Goal: Information Seeking & Learning: Find specific fact

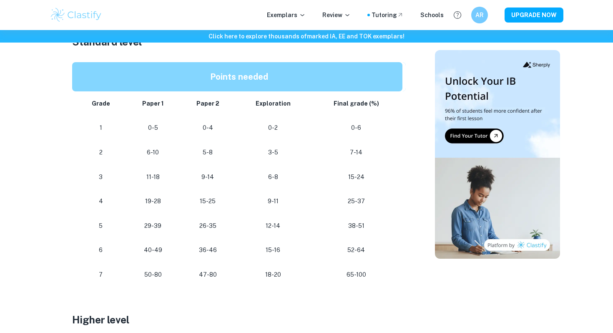
scroll to position [440, 0]
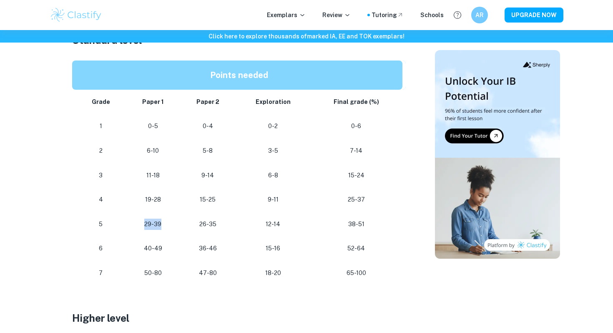
drag, startPoint x: 146, startPoint y: 218, endPoint x: 163, endPoint y: 221, distance: 17.4
click at [163, 221] on p "29-39" at bounding box center [153, 223] width 40 height 11
click at [150, 199] on p "19-28" at bounding box center [153, 199] width 40 height 11
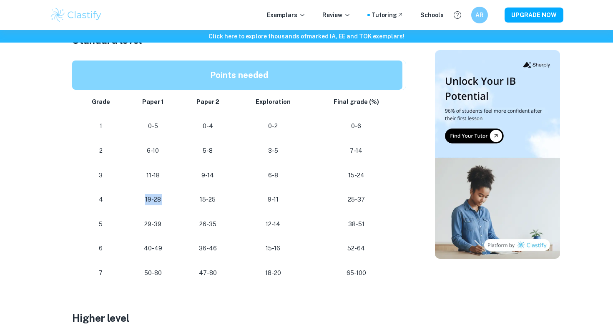
click at [150, 199] on p "19-28" at bounding box center [153, 199] width 40 height 11
click at [153, 199] on p "19-28" at bounding box center [153, 199] width 40 height 11
click at [138, 210] on td "19-28" at bounding box center [153, 199] width 54 height 25
click at [152, 200] on p "19-28" at bounding box center [153, 199] width 40 height 11
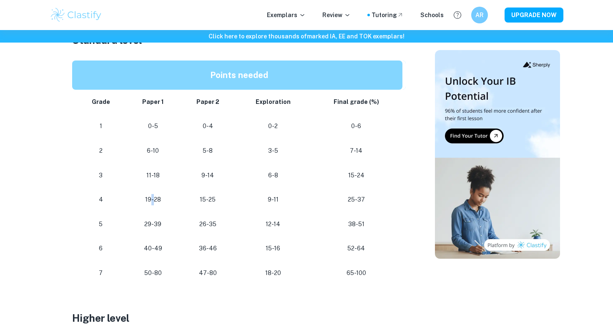
click at [152, 200] on p "19-28" at bounding box center [153, 199] width 40 height 11
click at [152, 199] on p "19-28" at bounding box center [153, 199] width 40 height 11
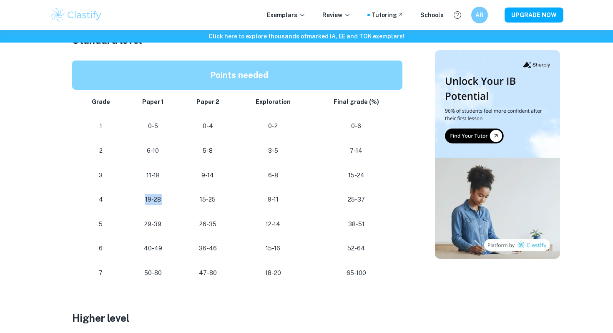
click at [152, 199] on p "19-28" at bounding box center [153, 199] width 40 height 11
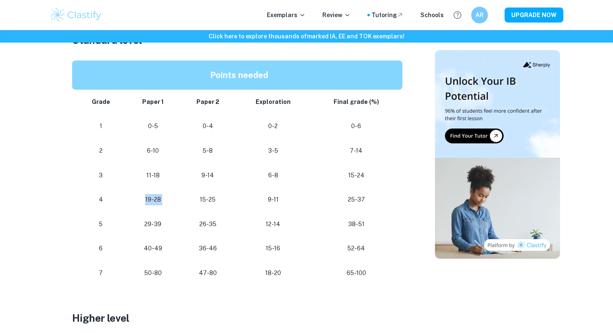
click at [152, 199] on p "19-28" at bounding box center [153, 199] width 40 height 11
click at [150, 197] on p "19-28" at bounding box center [153, 199] width 40 height 11
drag, startPoint x: 98, startPoint y: 254, endPoint x: 290, endPoint y: 253, distance: 192.5
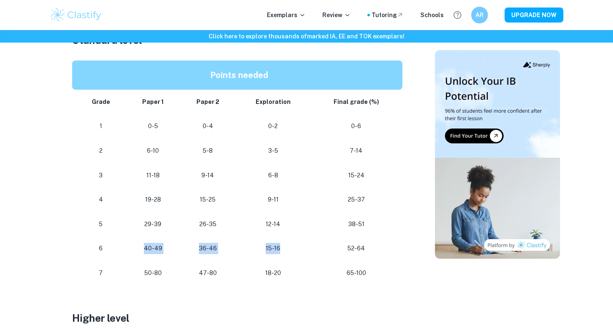
click at [290, 254] on tr "6 40-49 36-46 15-16 52-64" at bounding box center [238, 248] width 333 height 25
click at [290, 253] on td "15-16" at bounding box center [272, 248] width 74 height 25
click at [356, 249] on p "52-64" at bounding box center [356, 248] width 79 height 11
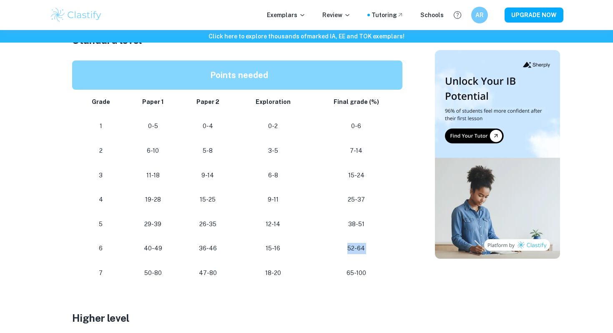
click at [356, 249] on p "52-64" at bounding box center [356, 248] width 79 height 11
drag, startPoint x: 368, startPoint y: 249, endPoint x: 133, endPoint y: 283, distance: 237.8
click at [133, 284] on div "Are you planning your study sessions and wondering how many points you need to …" at bounding box center [238, 266] width 333 height 734
click at [133, 283] on td "50-80" at bounding box center [153, 272] width 54 height 25
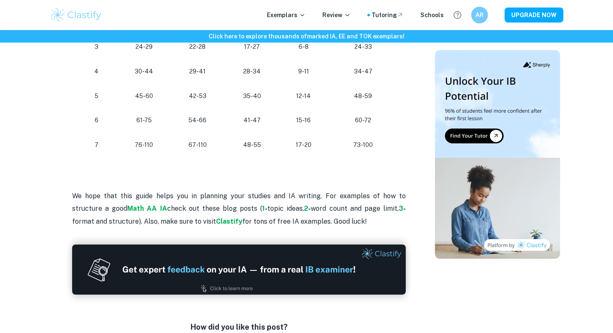
scroll to position [875, 0]
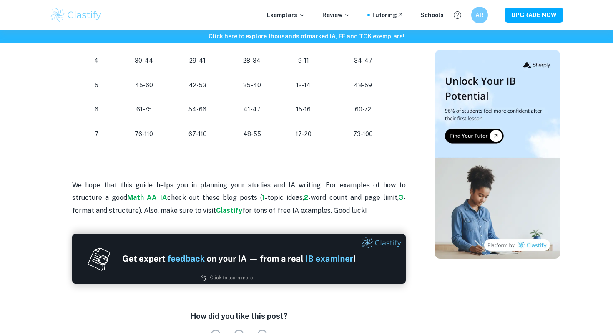
scroll to position [859, 0]
